Goal: Task Accomplishment & Management: Manage account settings

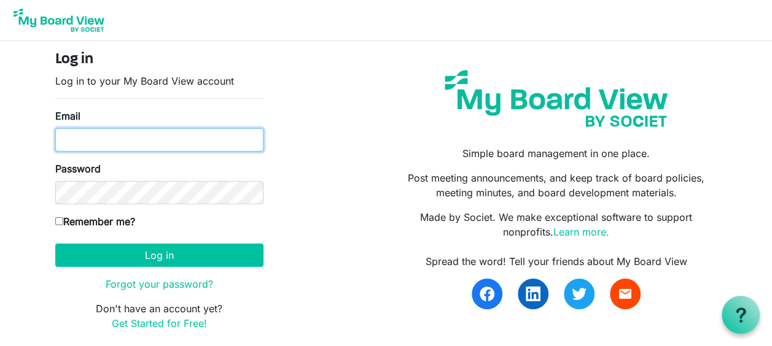
type input "timyoakum11@gmail.com"
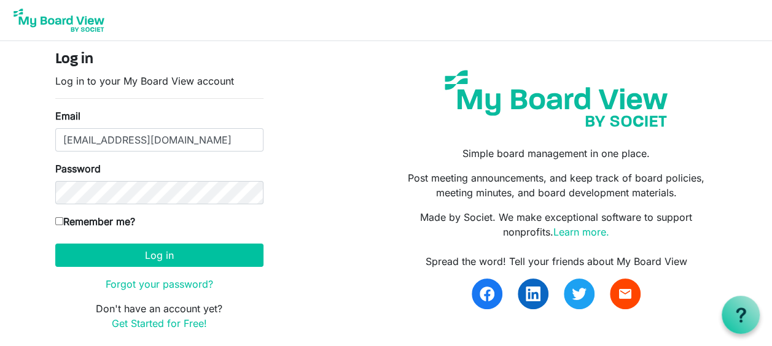
drag, startPoint x: 59, startPoint y: 221, endPoint x: 64, endPoint y: 230, distance: 9.9
click at [59, 221] on input "Remember me?" at bounding box center [59, 221] width 8 height 8
checkbox input "true"
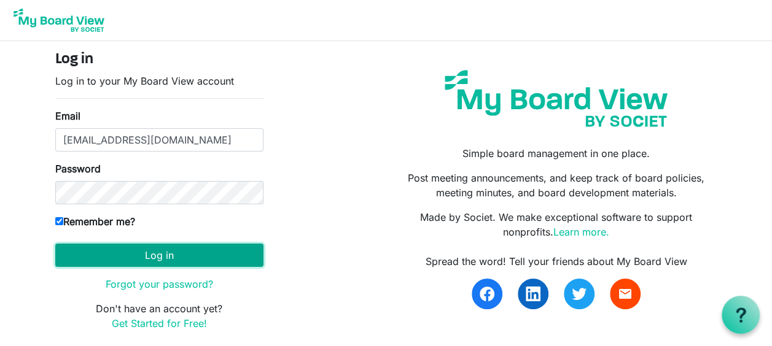
drag, startPoint x: 108, startPoint y: 249, endPoint x: 113, endPoint y: 253, distance: 6.5
click at [113, 253] on button "Log in" at bounding box center [159, 255] width 208 height 23
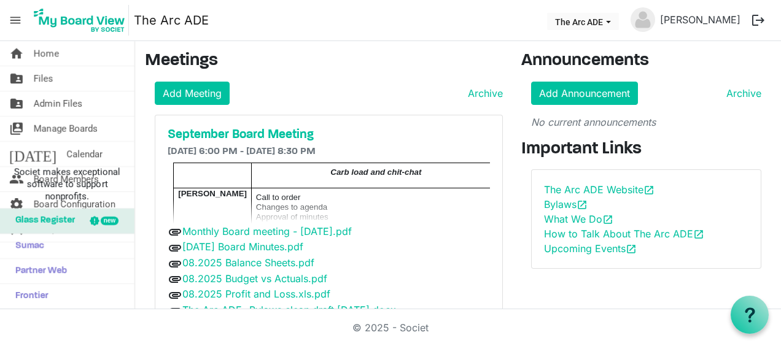
click at [161, 257] on div "September Board Meeting [DATE] 6:00 PM - [DATE] 8:30 PM Carb load and chit-chat…" at bounding box center [328, 238] width 347 height 247
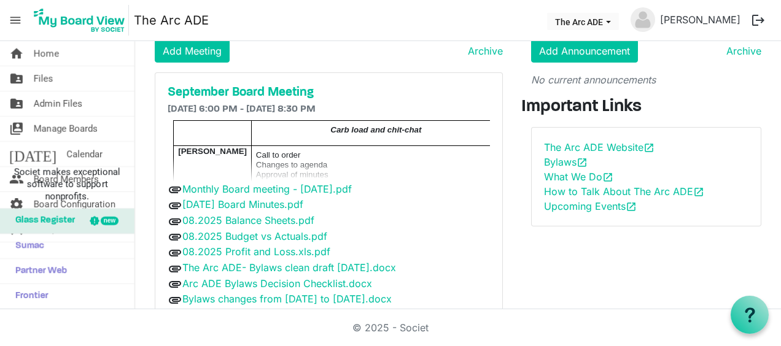
scroll to position [69, 0]
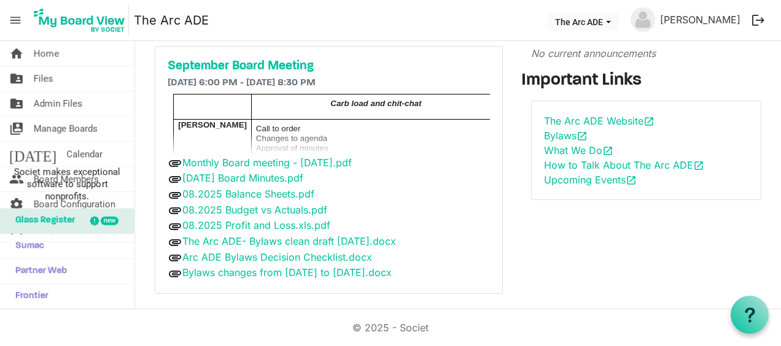
click at [331, 107] on span "Carb load and chit-chat" at bounding box center [376, 103] width 91 height 9
click at [66, 148] on span "Calendar" at bounding box center [84, 154] width 36 height 25
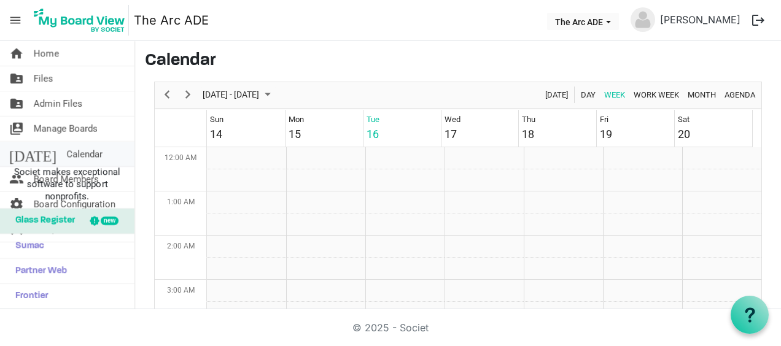
scroll to position [398, 0]
click at [66, 149] on span "Calendar" at bounding box center [84, 154] width 36 height 25
click at [58, 126] on span "Manage Boards" at bounding box center [66, 129] width 64 height 25
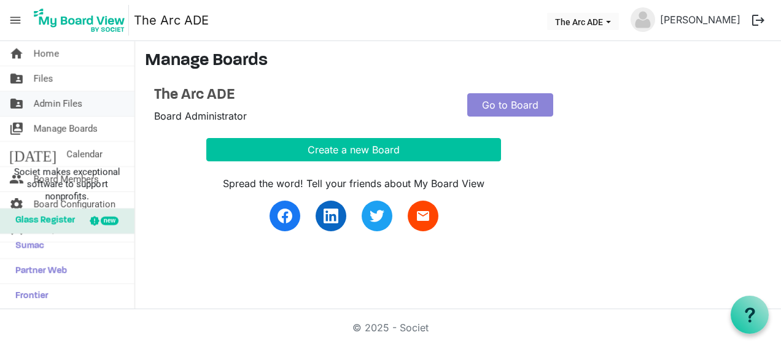
click at [55, 101] on span "Admin Files" at bounding box center [58, 104] width 49 height 25
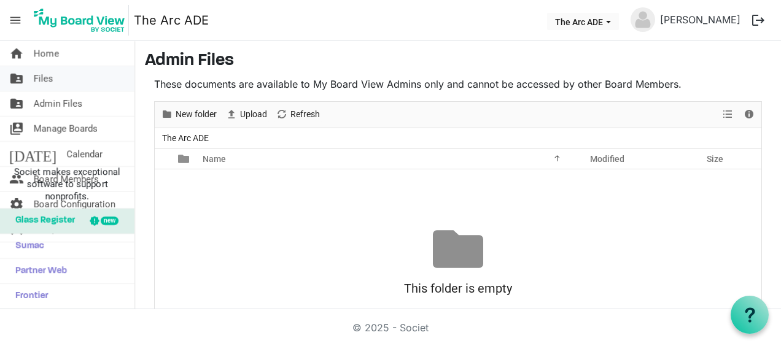
click at [42, 74] on span "Files" at bounding box center [44, 78] width 20 height 25
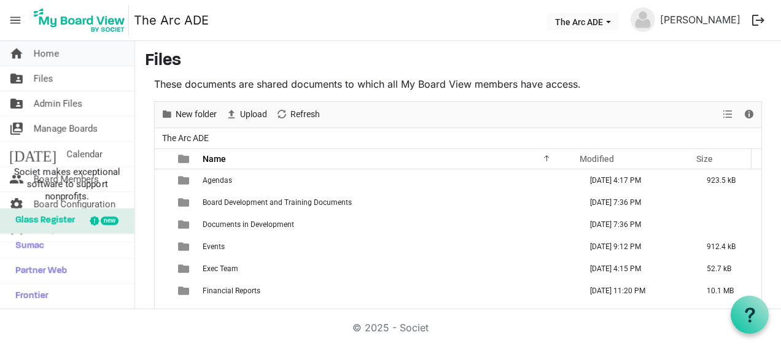
click at [45, 53] on span "Home" at bounding box center [46, 53] width 25 height 25
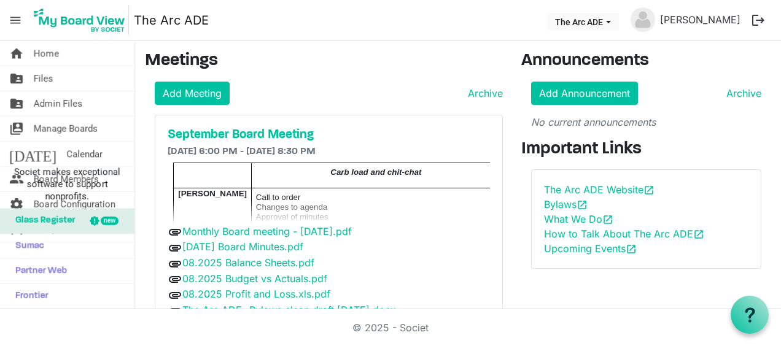
click at [199, 106] on div "Add Meeting Archive September Board Meeting 9/17/2025 6:00 PM - 9/17/2025 8:30 …" at bounding box center [324, 222] width 358 height 281
click at [346, 160] on div "September Board Meeting 9/17/2025 6:00 PM - 9/17/2025 8:30 PM Carb load and chi…" at bounding box center [328, 238] width 347 height 247
click at [189, 95] on link "Add Meeting" at bounding box center [192, 93] width 75 height 23
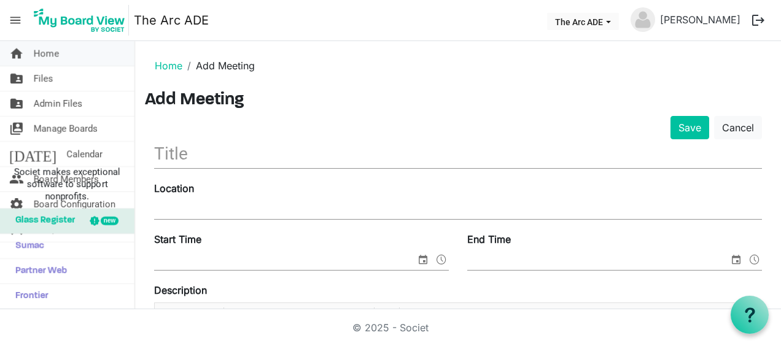
click at [55, 52] on span "Home" at bounding box center [46, 53] width 25 height 25
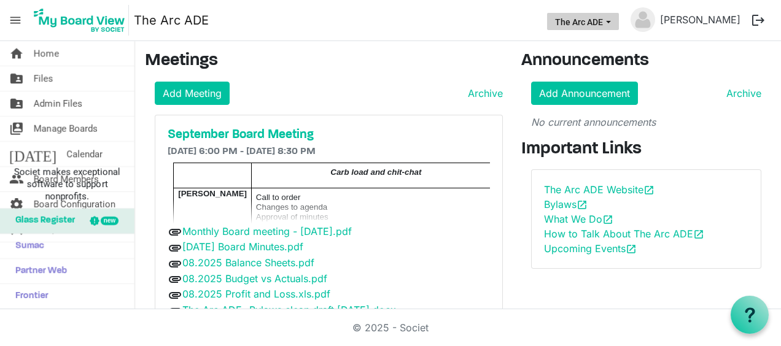
click at [601, 22] on button "The Arc ADE" at bounding box center [583, 21] width 72 height 17
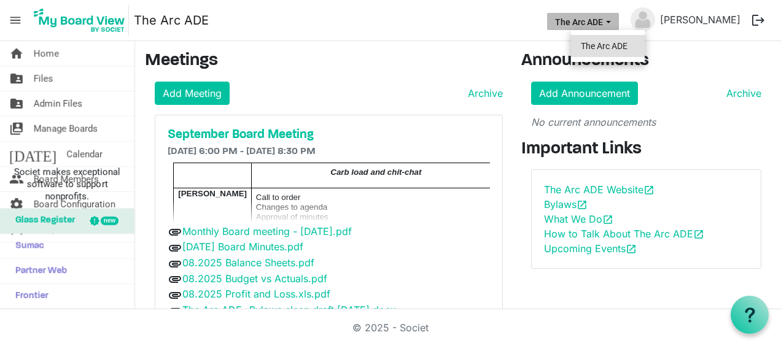
click at [598, 39] on li "The Arc ADE" at bounding box center [608, 46] width 74 height 22
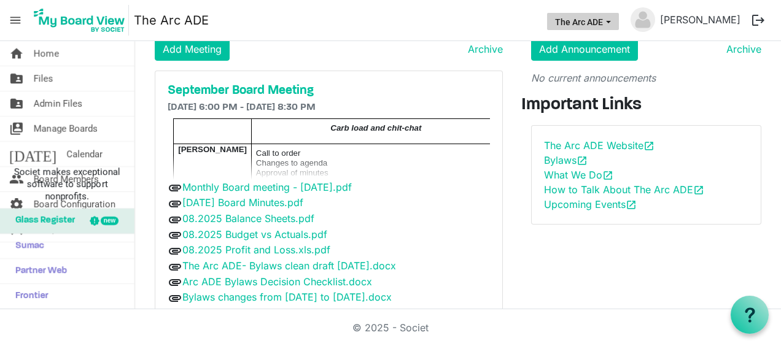
scroll to position [69, 0]
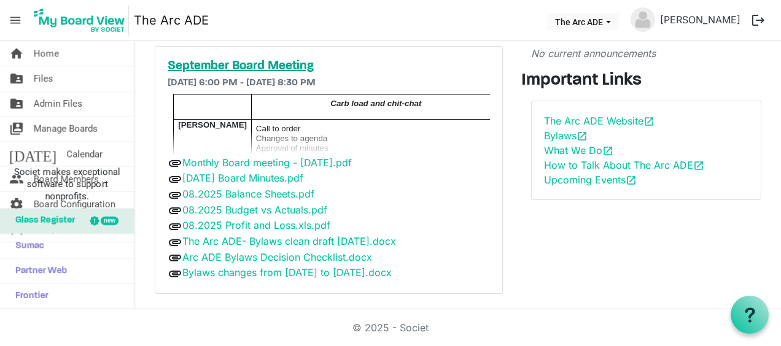
click at [254, 62] on h5 "September Board Meeting" at bounding box center [329, 66] width 323 height 15
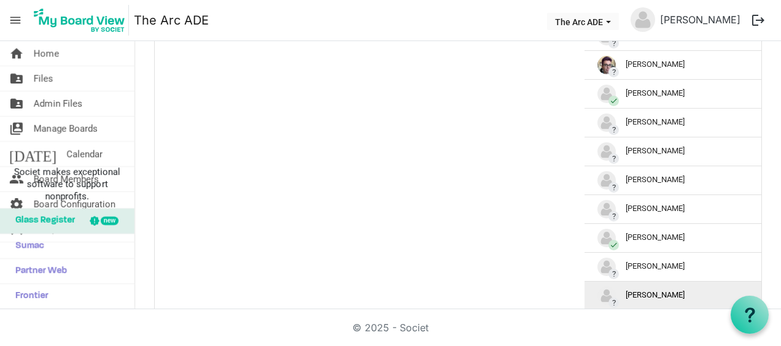
scroll to position [676, 0]
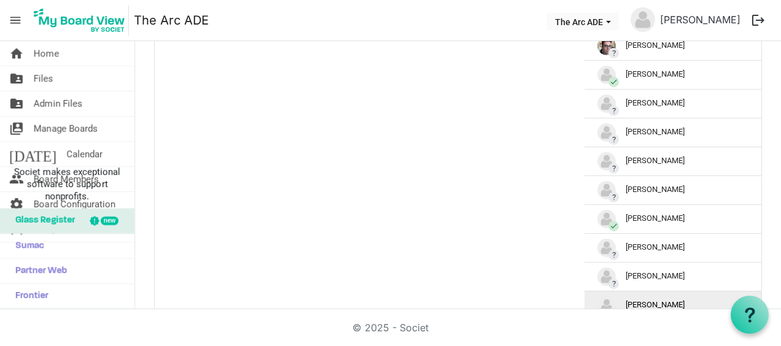
click at [616, 300] on img "?Tim Yoakum is template cell column header" at bounding box center [607, 306] width 18 height 18
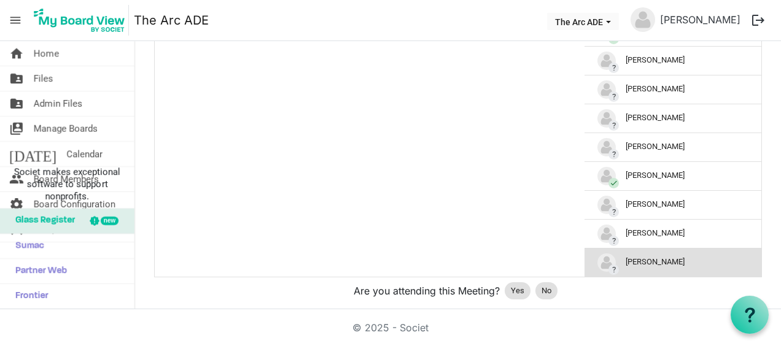
scroll to position [737, 0]
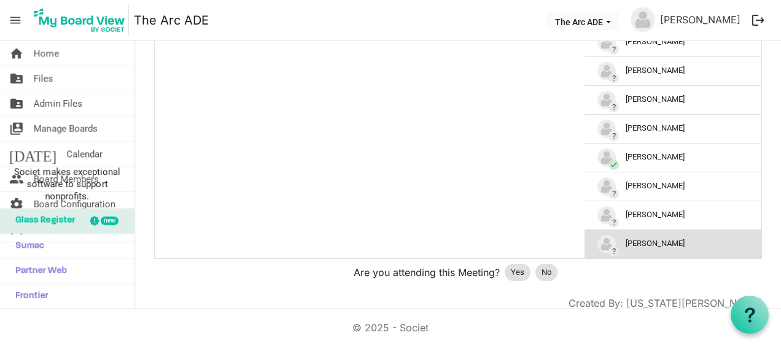
click at [641, 238] on div "? [PERSON_NAME]" at bounding box center [673, 244] width 151 height 18
click at [611, 246] on span "?" at bounding box center [614, 251] width 10 height 10
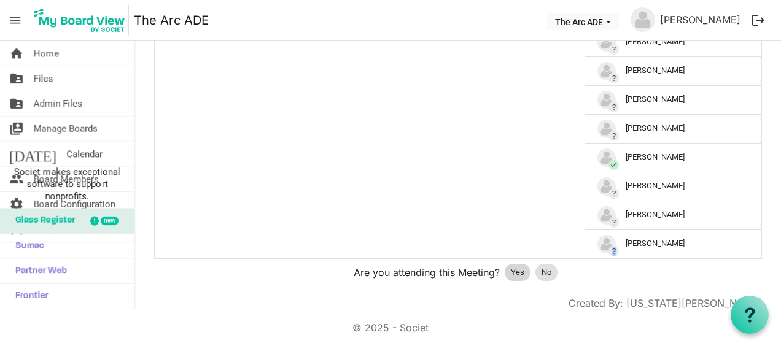
click at [511, 267] on span "Yes" at bounding box center [518, 273] width 14 height 12
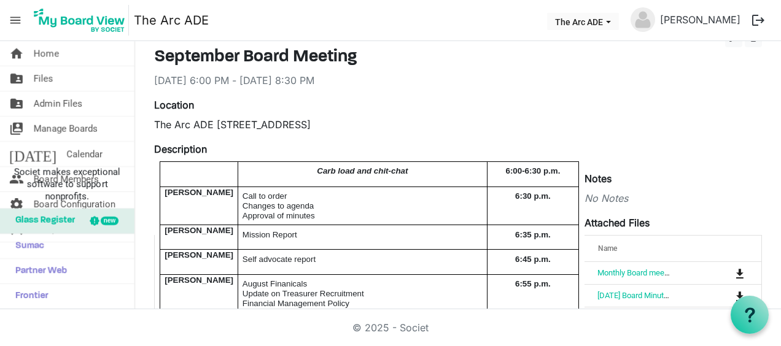
scroll to position [0, 0]
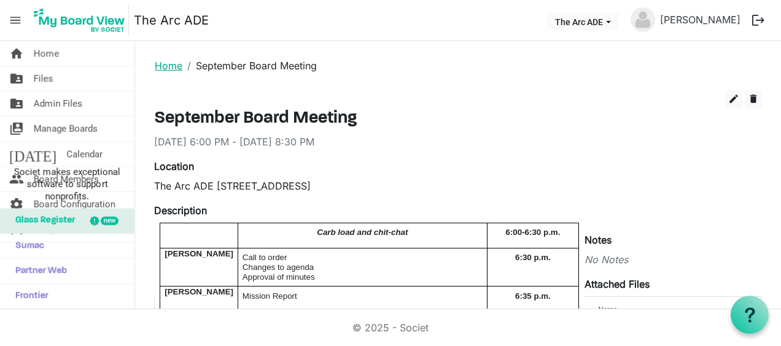
click at [172, 61] on link "Home" at bounding box center [169, 66] width 28 height 12
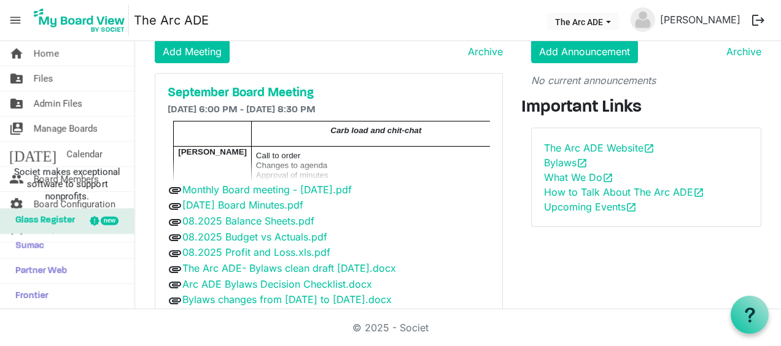
scroll to position [61, 0]
